Goal: Use online tool/utility: Utilize a website feature to perform a specific function

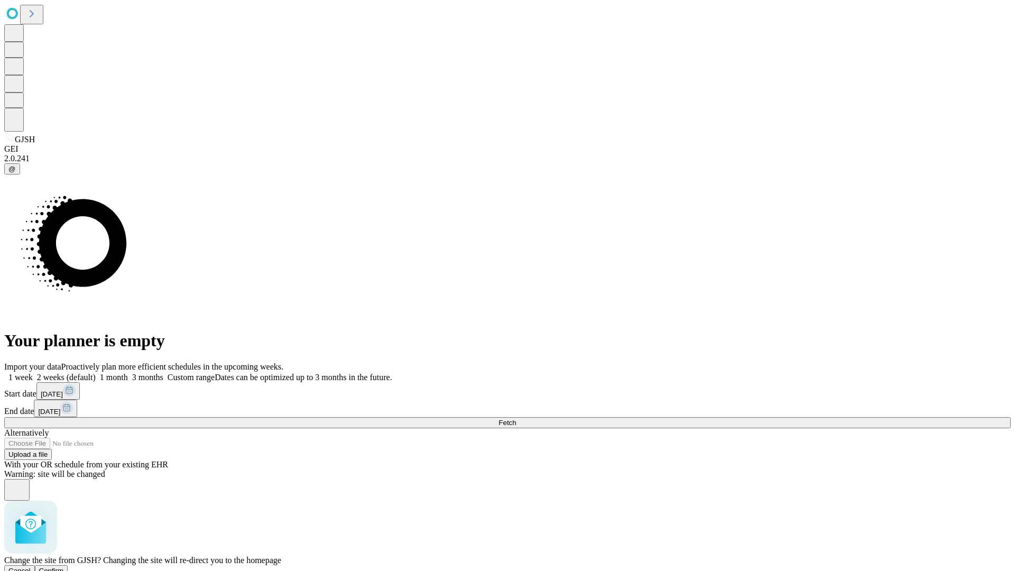
click at [64, 566] on span "Confirm" at bounding box center [51, 570] width 25 height 8
click at [96, 373] on label "2 weeks (default)" at bounding box center [64, 377] width 63 height 9
click at [516, 419] on span "Fetch" at bounding box center [506, 423] width 17 height 8
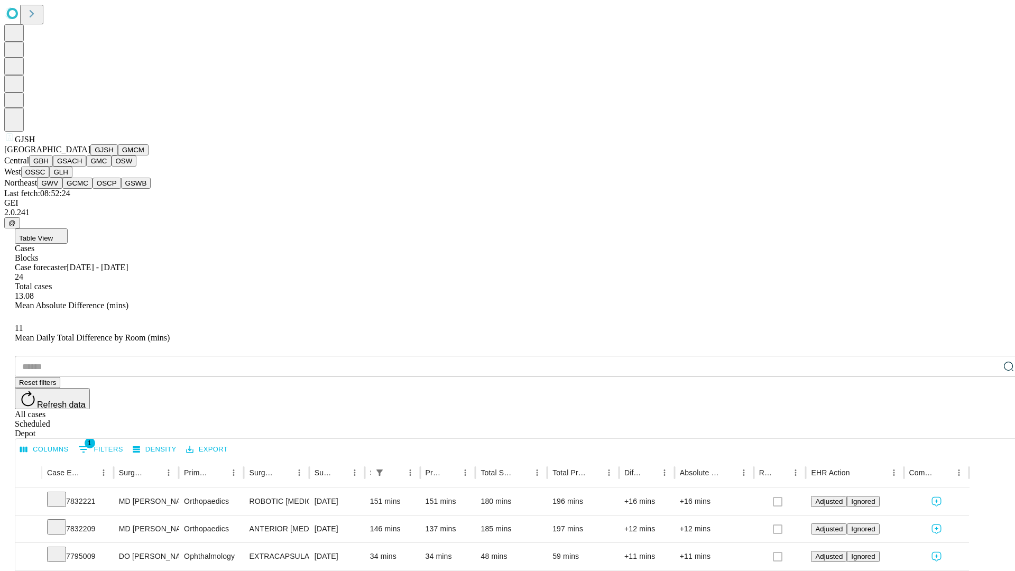
click at [118, 155] on button "GMCM" at bounding box center [133, 149] width 31 height 11
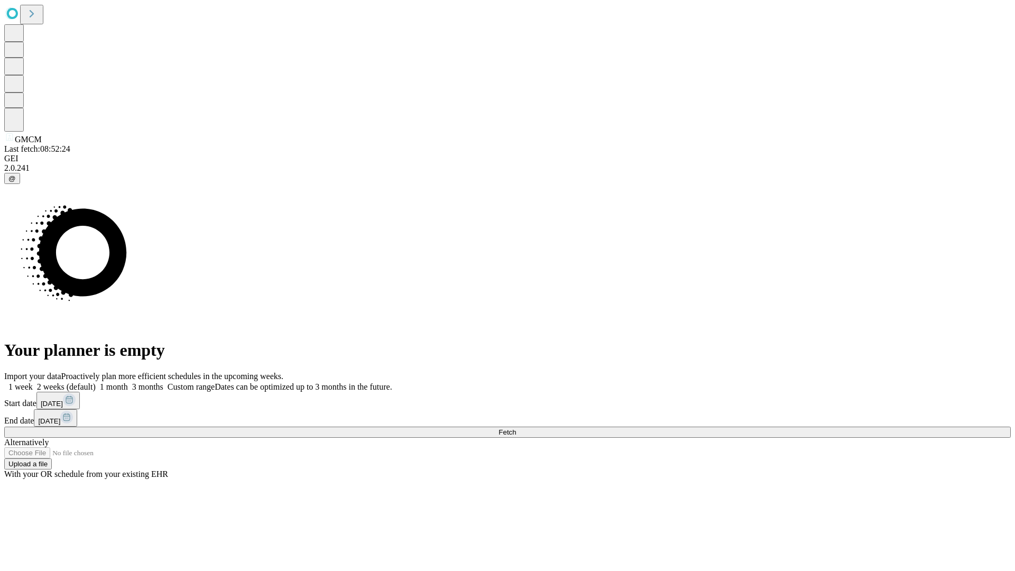
click at [96, 382] on label "2 weeks (default)" at bounding box center [64, 386] width 63 height 9
click at [516, 428] on span "Fetch" at bounding box center [506, 432] width 17 height 8
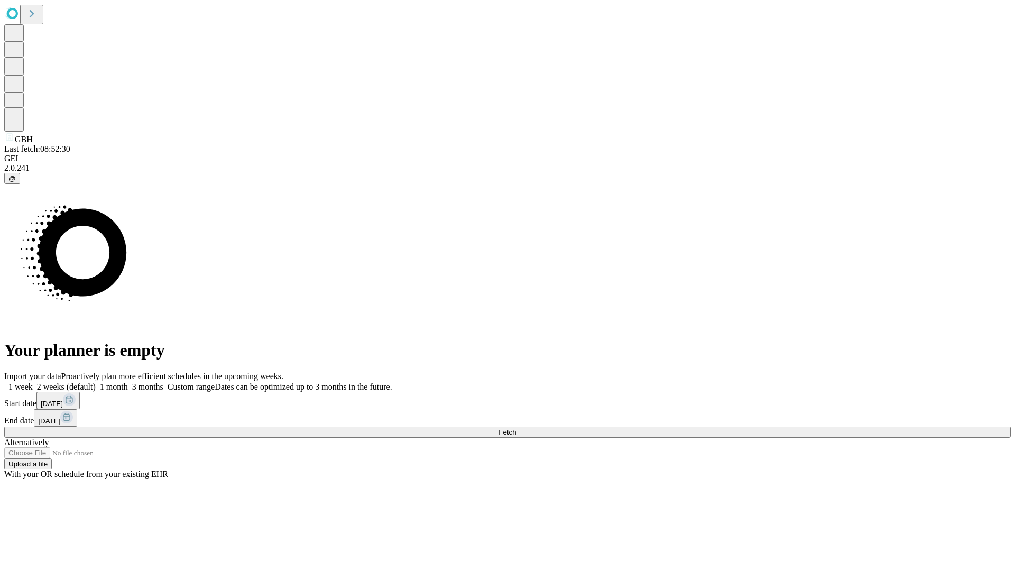
click at [96, 382] on label "2 weeks (default)" at bounding box center [64, 386] width 63 height 9
click at [516, 428] on span "Fetch" at bounding box center [506, 432] width 17 height 8
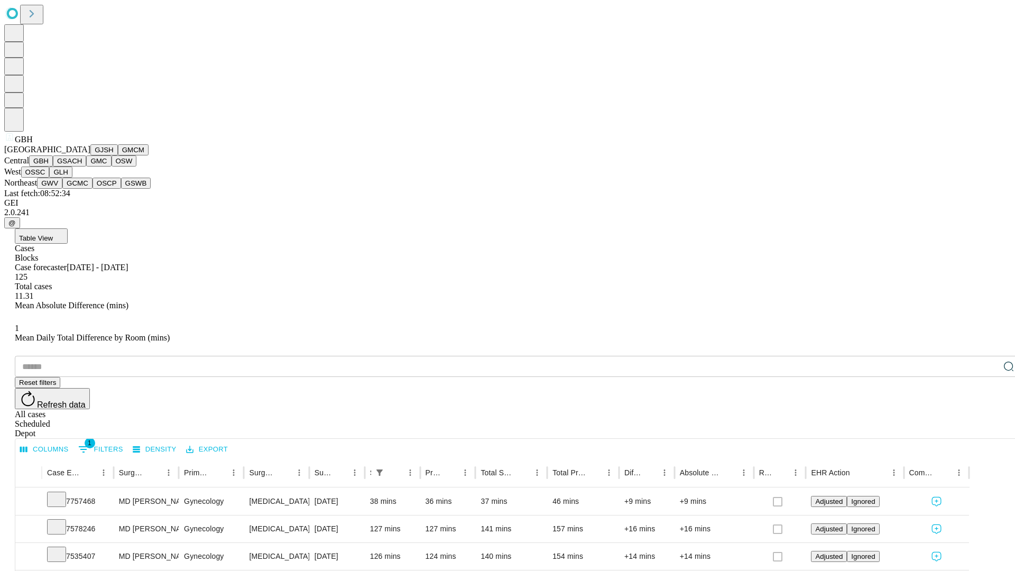
click at [82, 166] on button "GSACH" at bounding box center [69, 160] width 33 height 11
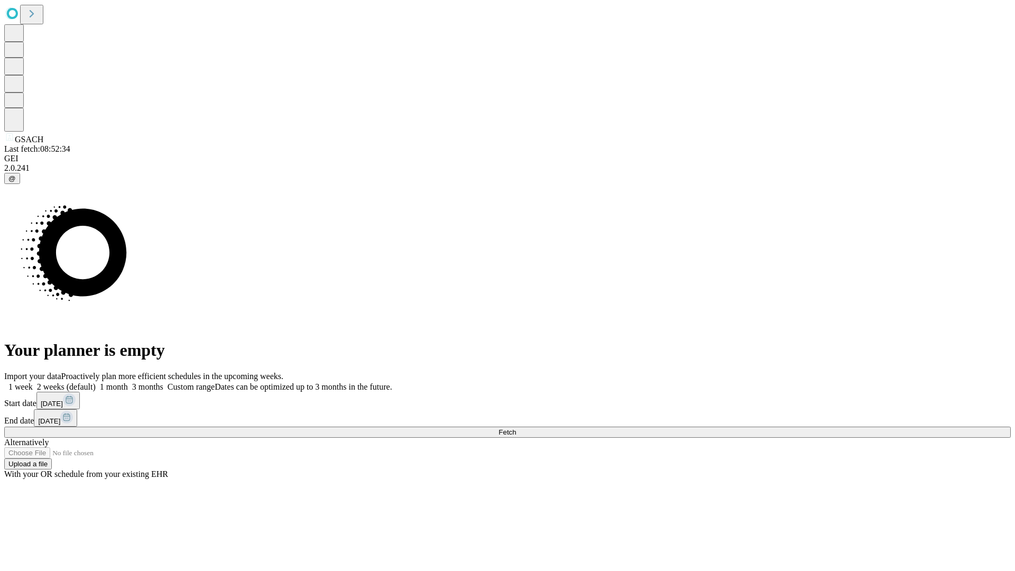
click at [96, 382] on label "2 weeks (default)" at bounding box center [64, 386] width 63 height 9
click at [516, 428] on span "Fetch" at bounding box center [506, 432] width 17 height 8
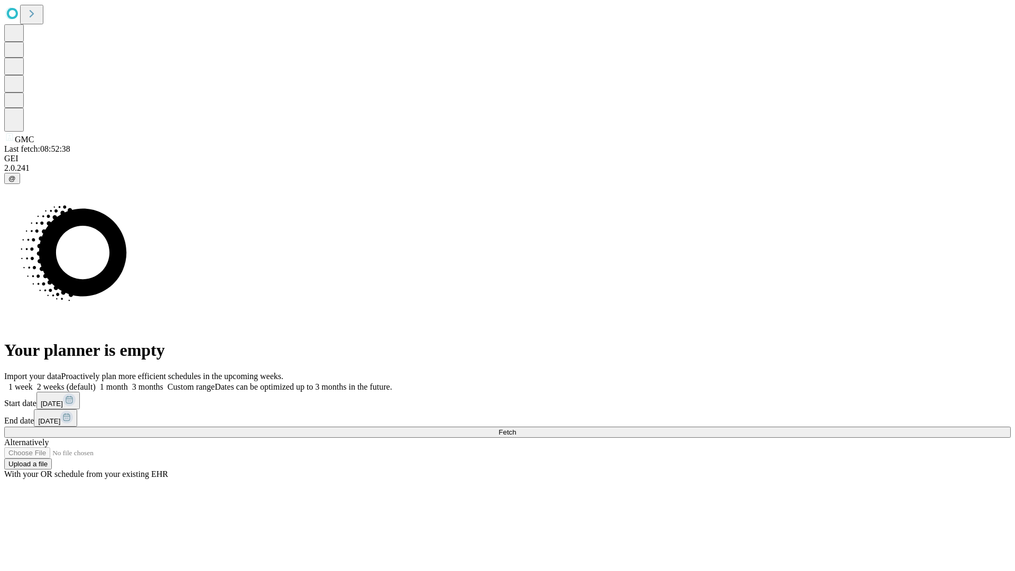
click at [96, 382] on label "2 weeks (default)" at bounding box center [64, 386] width 63 height 9
click at [516, 428] on span "Fetch" at bounding box center [506, 432] width 17 height 8
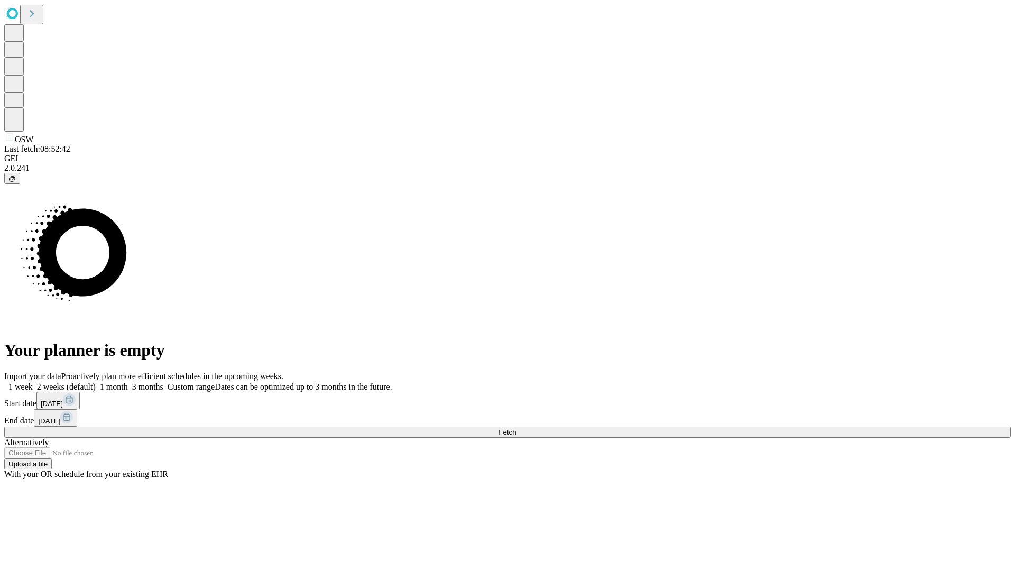
click at [96, 382] on label "2 weeks (default)" at bounding box center [64, 386] width 63 height 9
click at [516, 428] on span "Fetch" at bounding box center [506, 432] width 17 height 8
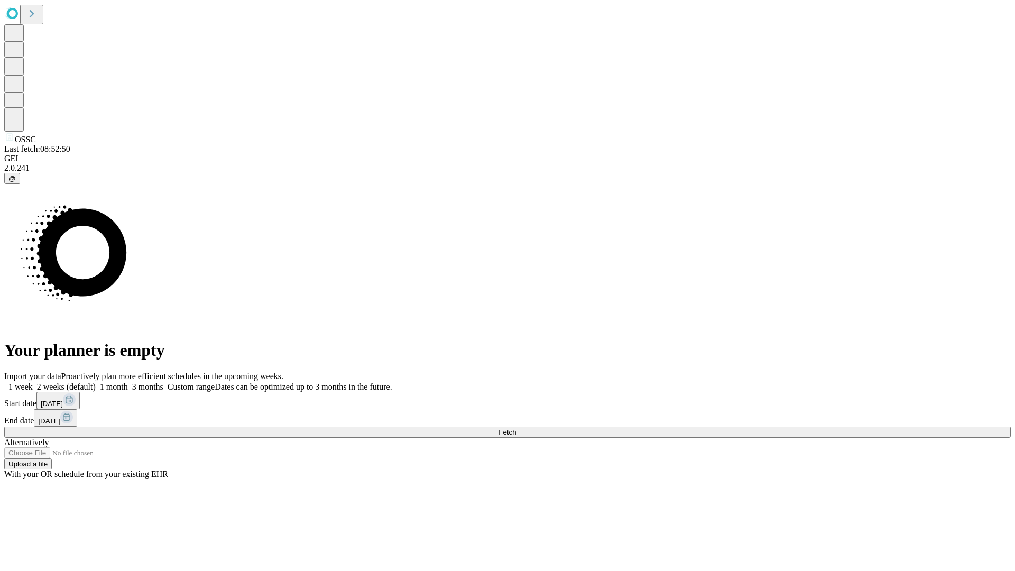
click at [96, 382] on label "2 weeks (default)" at bounding box center [64, 386] width 63 height 9
click at [516, 428] on span "Fetch" at bounding box center [506, 432] width 17 height 8
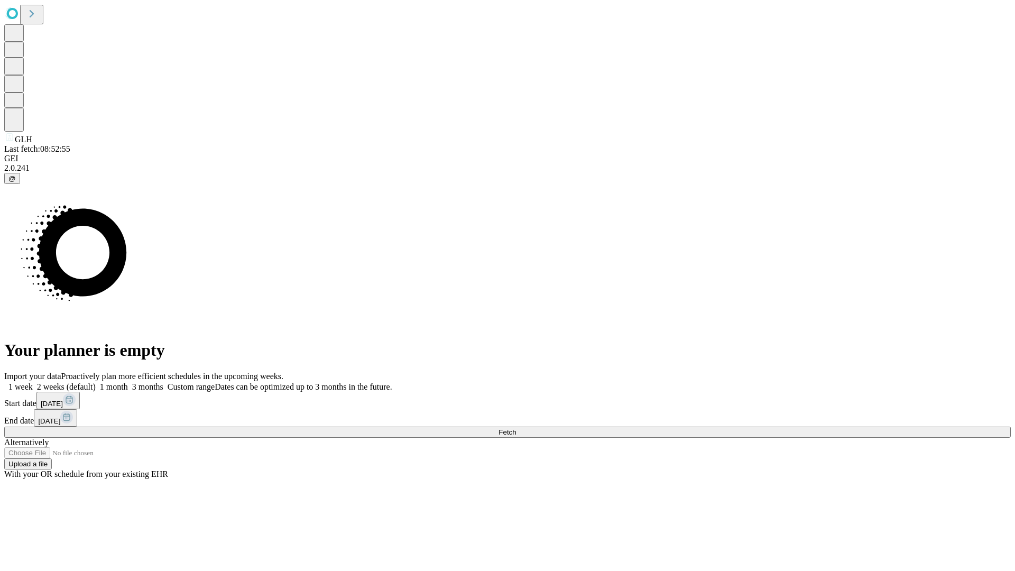
click at [96, 382] on label "2 weeks (default)" at bounding box center [64, 386] width 63 height 9
click at [516, 428] on span "Fetch" at bounding box center [506, 432] width 17 height 8
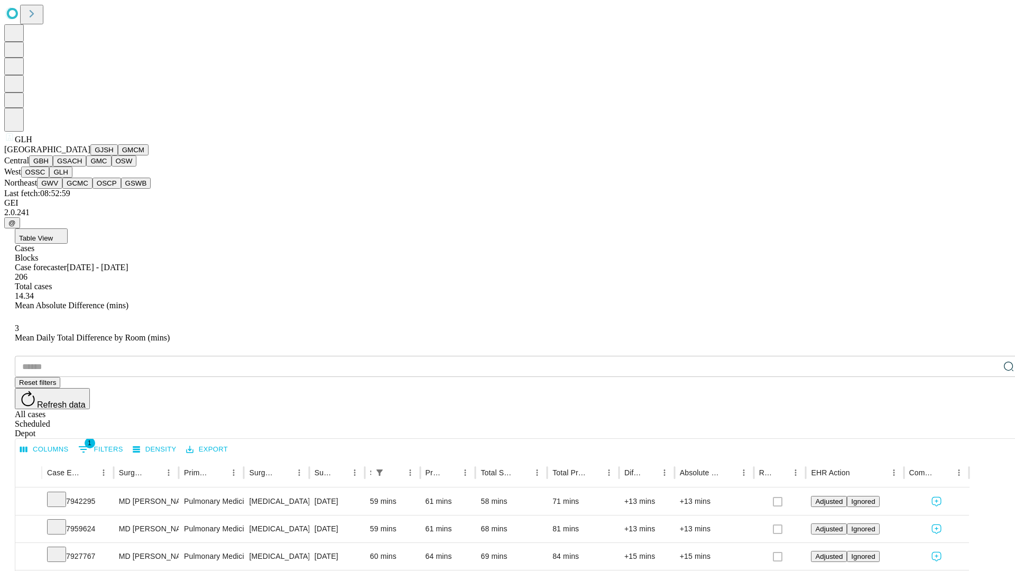
click at [62, 189] on button "GWV" at bounding box center [49, 183] width 25 height 11
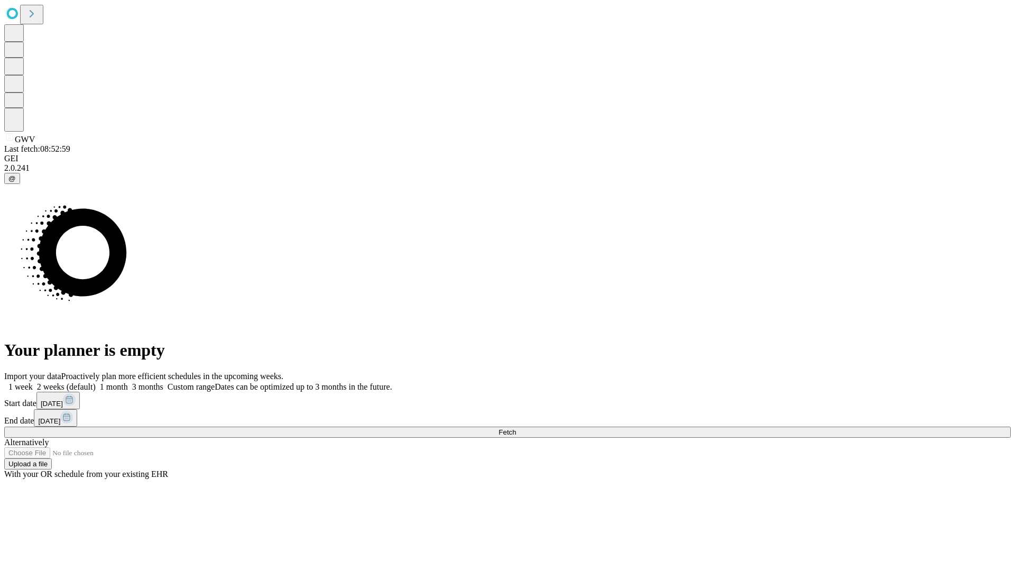
click at [96, 382] on label "2 weeks (default)" at bounding box center [64, 386] width 63 height 9
click at [516, 428] on span "Fetch" at bounding box center [506, 432] width 17 height 8
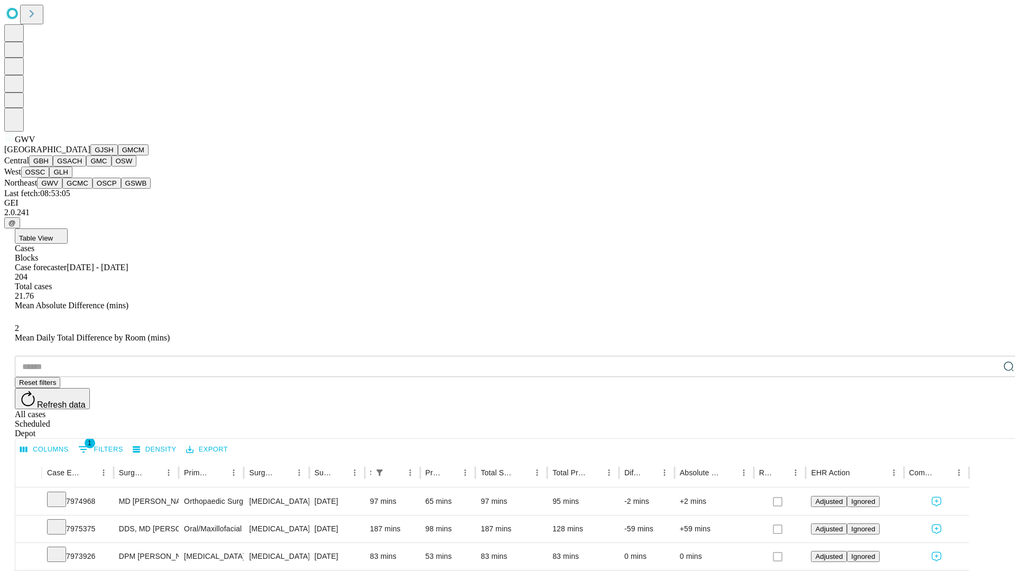
click at [82, 189] on button "GCMC" at bounding box center [77, 183] width 30 height 11
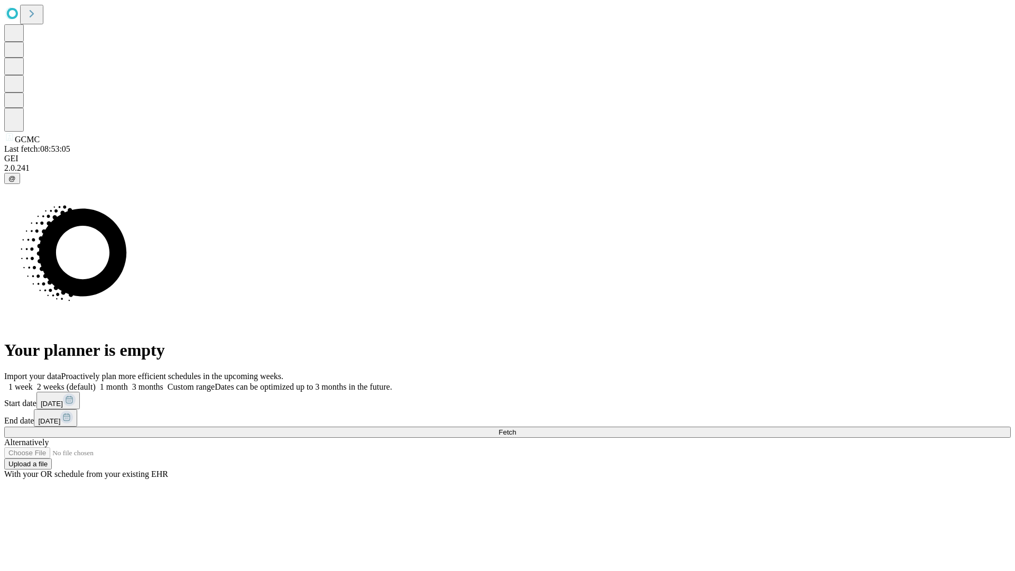
click at [96, 382] on label "2 weeks (default)" at bounding box center [64, 386] width 63 height 9
click at [516, 428] on span "Fetch" at bounding box center [506, 432] width 17 height 8
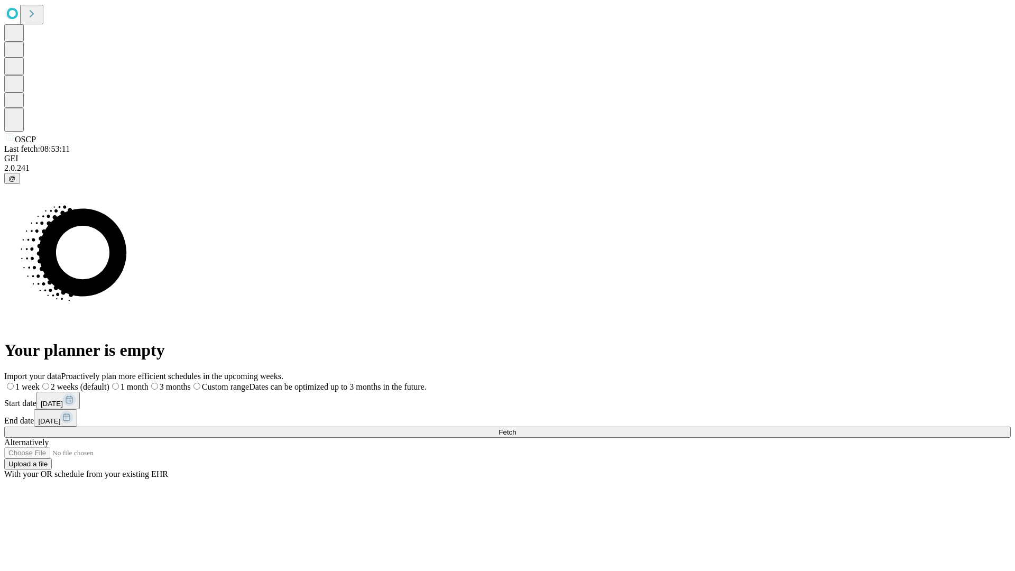
click at [109, 382] on label "2 weeks (default)" at bounding box center [75, 386] width 70 height 9
click at [516, 428] on span "Fetch" at bounding box center [506, 432] width 17 height 8
